Goal: Task Accomplishment & Management: Use online tool/utility

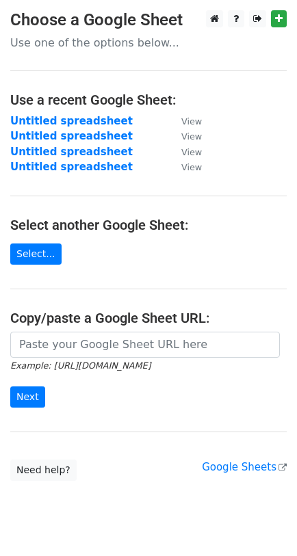
scroll to position [34, 0]
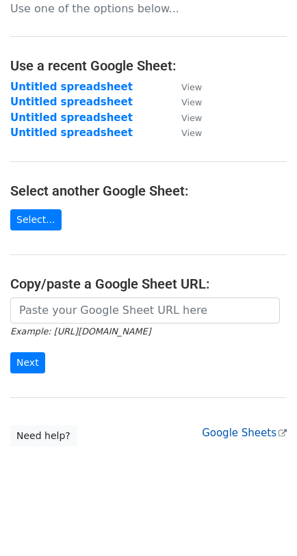
click at [263, 434] on link "Google Sheets" at bounding box center [244, 432] width 85 height 12
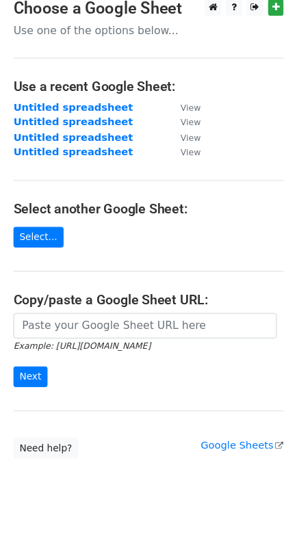
scroll to position [0, 0]
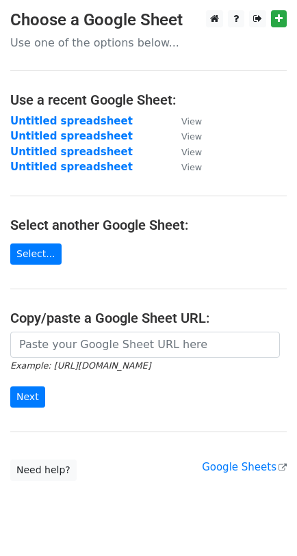
click at [86, 45] on p "Use one of the options below..." at bounding box center [148, 43] width 276 height 14
click at [41, 256] on link "Select..." at bounding box center [35, 253] width 51 height 21
click at [29, 258] on link "Select..." at bounding box center [35, 253] width 51 height 21
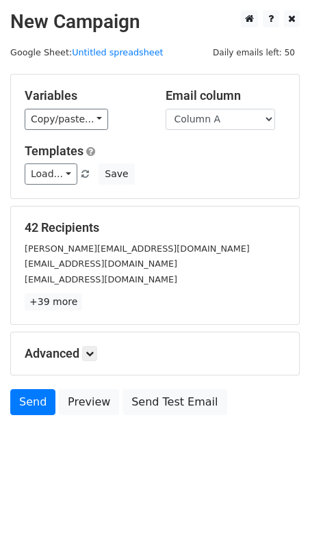
click at [138, 299] on p "+39 more" at bounding box center [155, 301] width 260 height 17
click at [28, 407] on link "Send" at bounding box center [32, 402] width 45 height 26
click at [29, 401] on link "Send" at bounding box center [32, 402] width 45 height 26
click at [31, 400] on link "Send" at bounding box center [32, 402] width 45 height 26
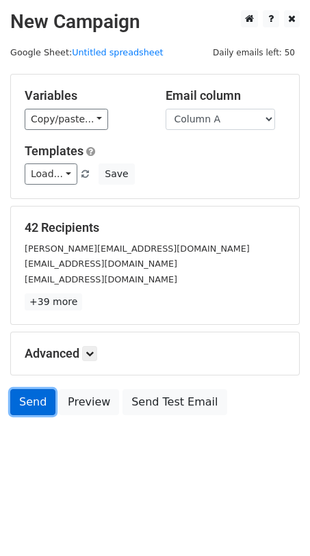
click at [31, 400] on link "Send" at bounding box center [32, 402] width 45 height 26
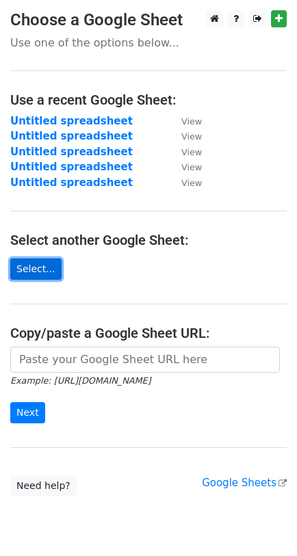
click at [39, 264] on link "Select..." at bounding box center [35, 268] width 51 height 21
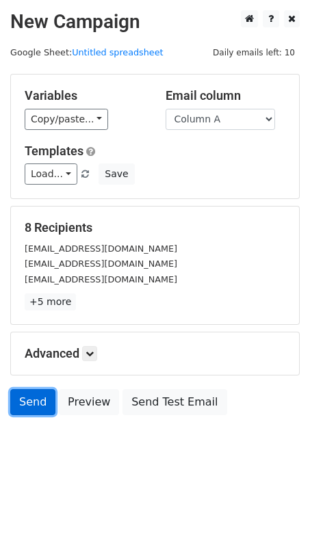
click at [29, 409] on link "Send" at bounding box center [32, 402] width 45 height 26
click at [21, 402] on link "Send" at bounding box center [32, 402] width 45 height 26
click at [40, 403] on link "Send" at bounding box center [32, 402] width 45 height 26
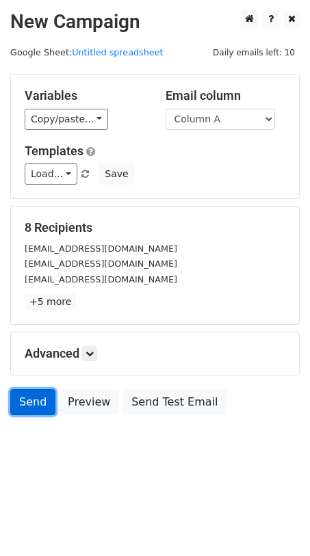
click at [39, 405] on link "Send" at bounding box center [32, 402] width 45 height 26
click at [26, 405] on link "Send" at bounding box center [32, 402] width 45 height 26
click at [17, 401] on link "Send" at bounding box center [32, 402] width 45 height 26
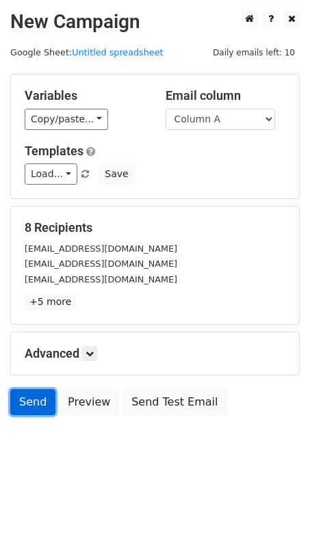
click at [17, 401] on link "Send" at bounding box center [32, 402] width 45 height 26
